Goal: Task Accomplishment & Management: Manage account settings

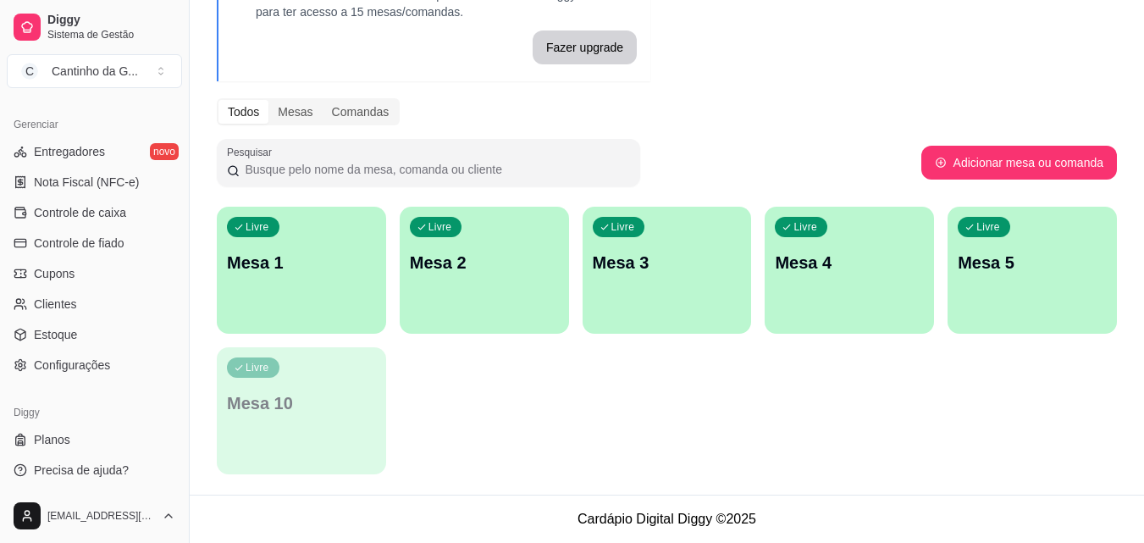
scroll to position [676, 0]
click at [131, 207] on link "Controle de caixa" at bounding box center [94, 210] width 175 height 27
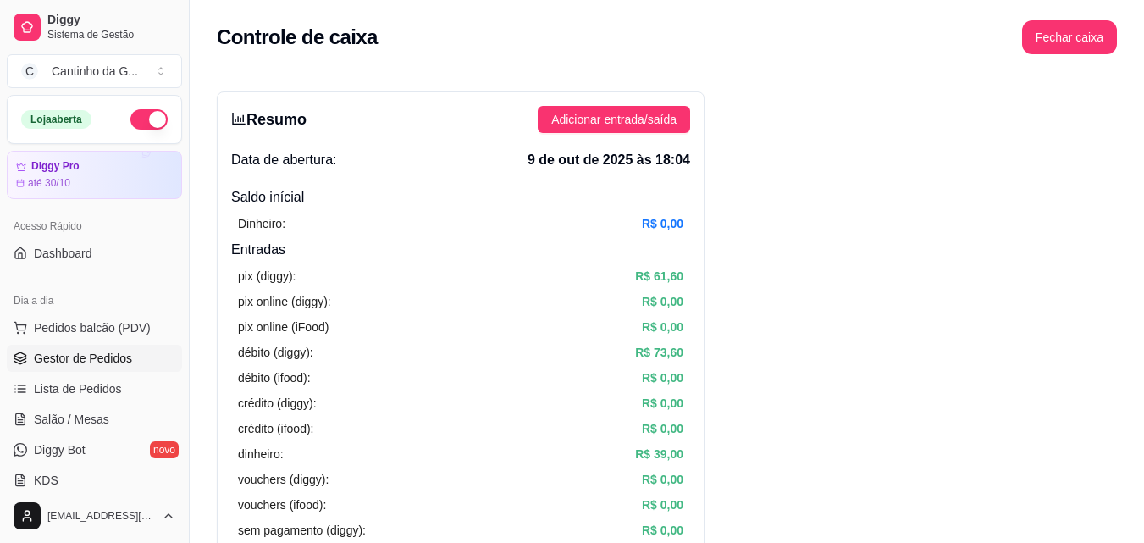
click at [90, 350] on span "Gestor de Pedidos" at bounding box center [83, 358] width 98 height 17
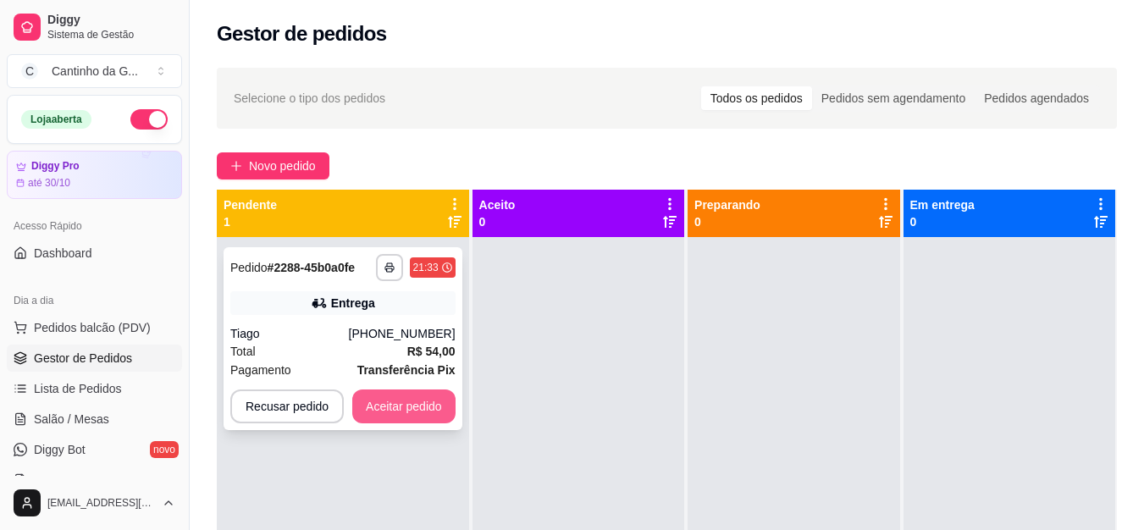
click at [427, 401] on button "Aceitar pedido" at bounding box center [403, 406] width 103 height 34
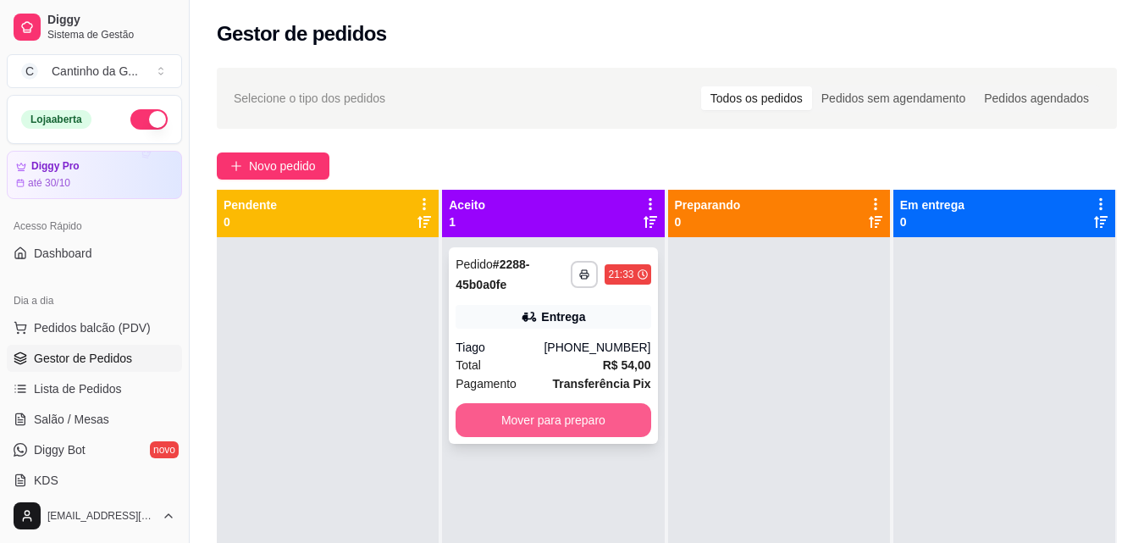
click at [578, 416] on button "Mover para preparo" at bounding box center [552, 420] width 195 height 34
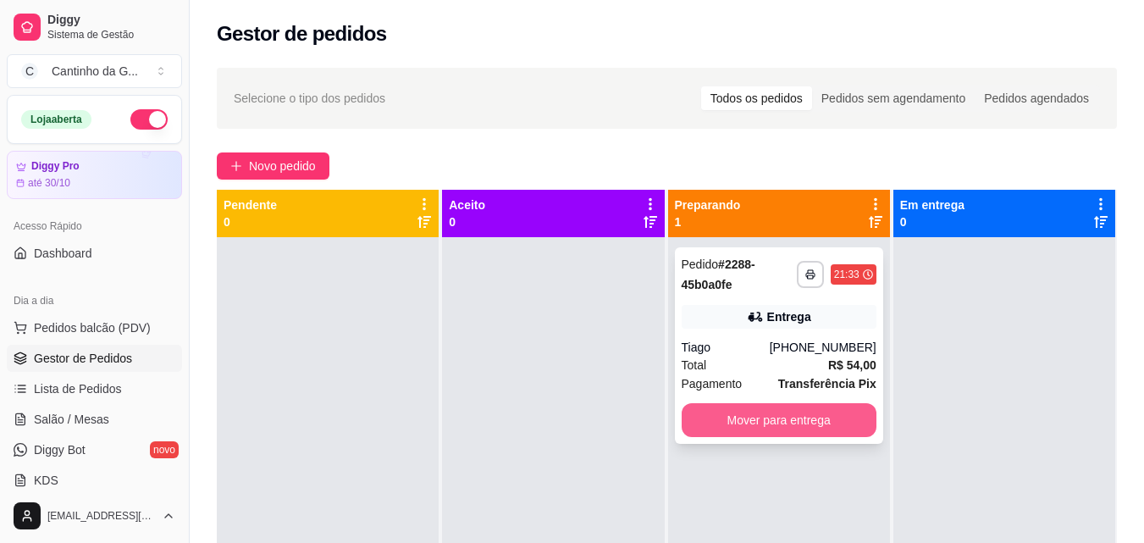
click at [817, 414] on button "Mover para entrega" at bounding box center [779, 420] width 195 height 34
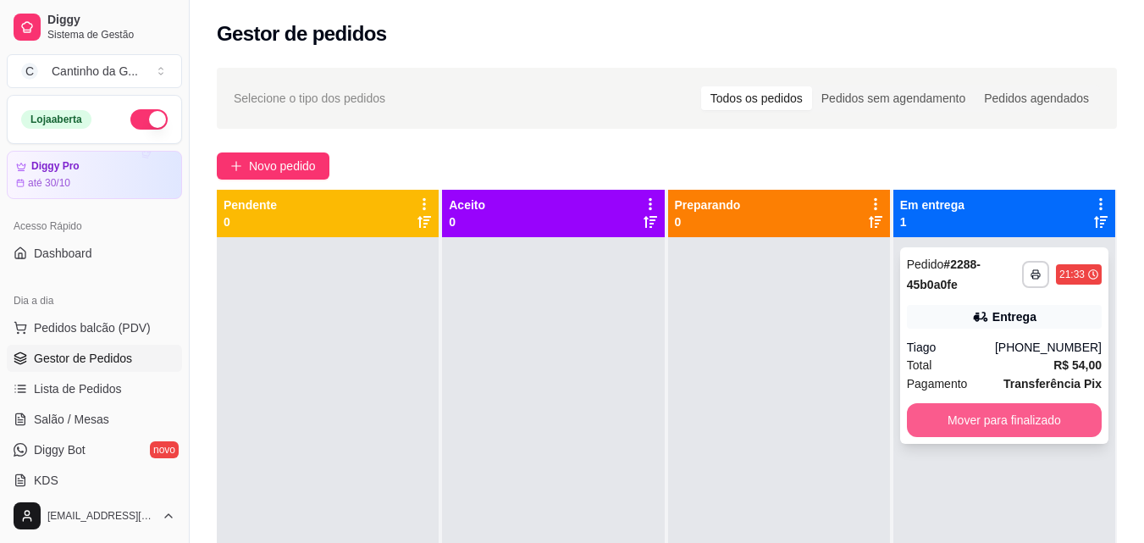
click at [1054, 413] on button "Mover para finalizado" at bounding box center [1004, 420] width 195 height 34
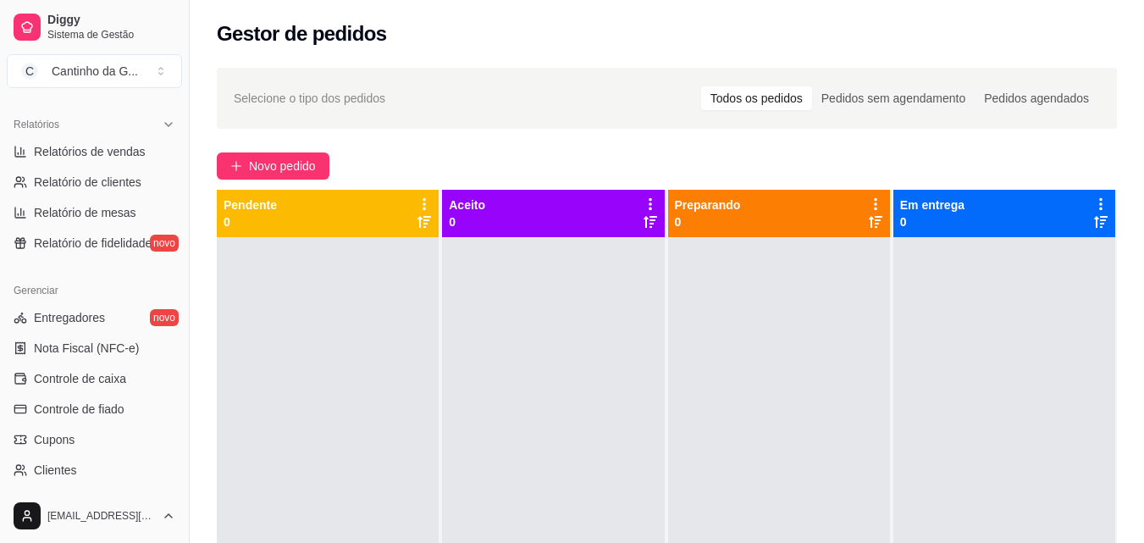
scroll to position [676, 0]
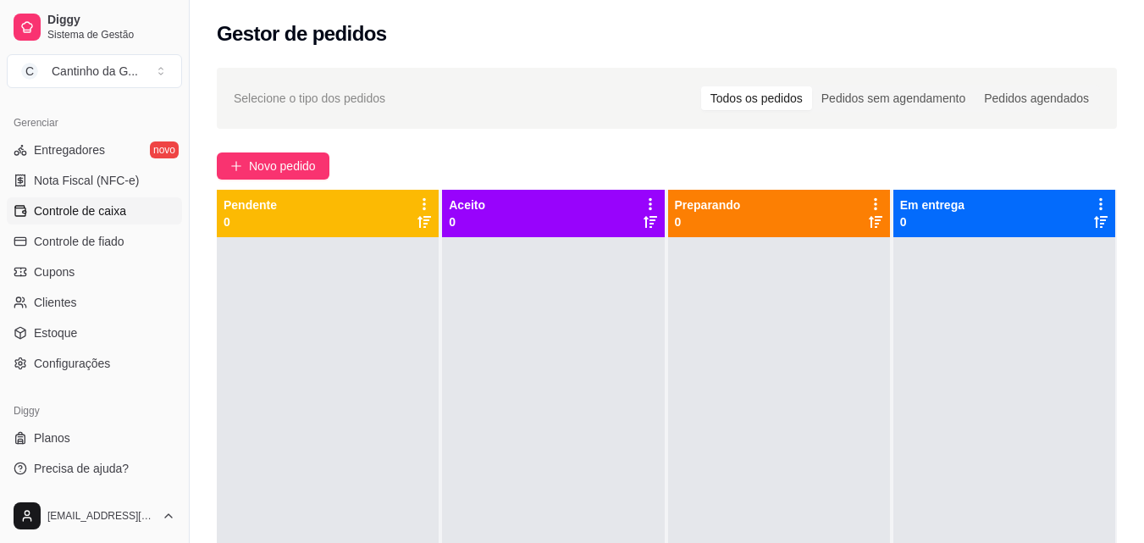
click at [131, 211] on link "Controle de caixa" at bounding box center [94, 210] width 175 height 27
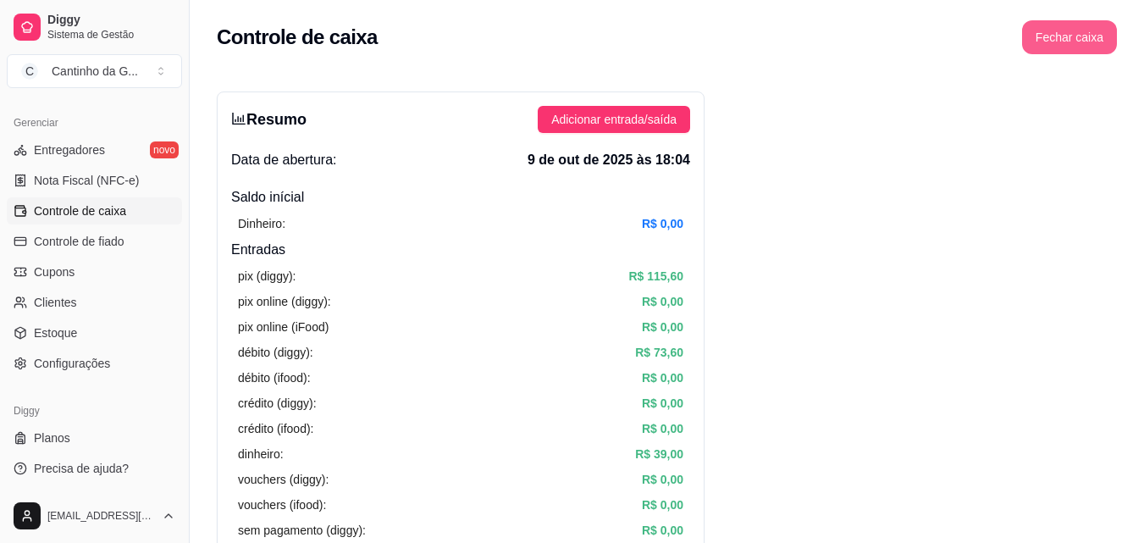
click at [1060, 50] on button "Fechar caixa" at bounding box center [1069, 37] width 95 height 34
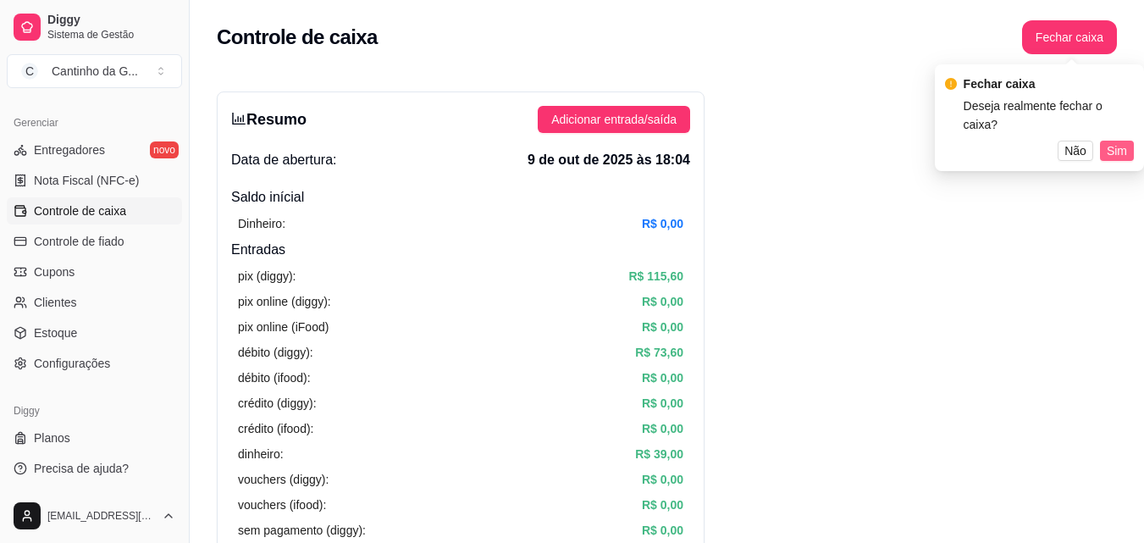
click at [1131, 141] on button "Sim" at bounding box center [1117, 151] width 34 height 20
